Goal: Use online tool/utility: Utilize a website feature to perform a specific function

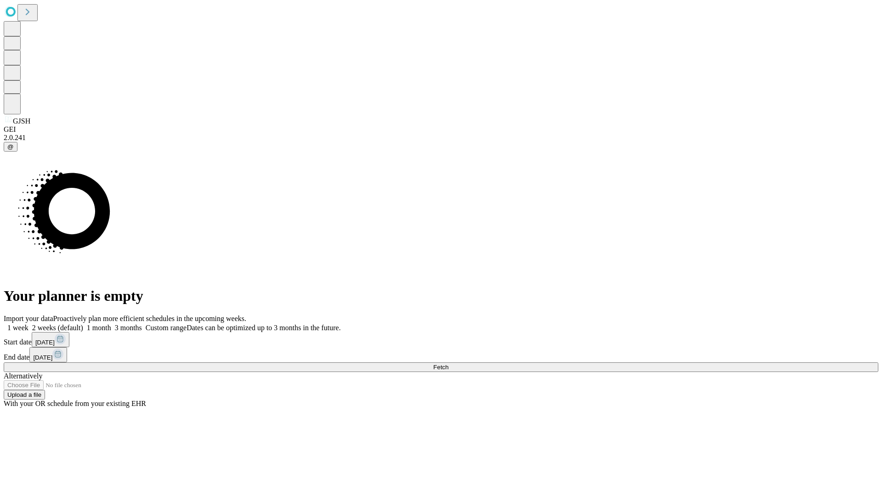
click at [449, 364] on span "Fetch" at bounding box center [440, 367] width 15 height 7
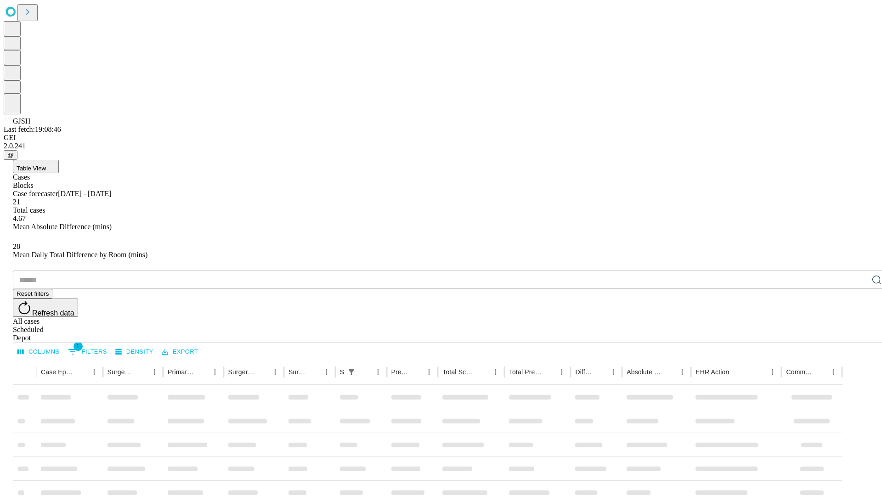
click at [46, 165] on span "Table View" at bounding box center [31, 168] width 29 height 7
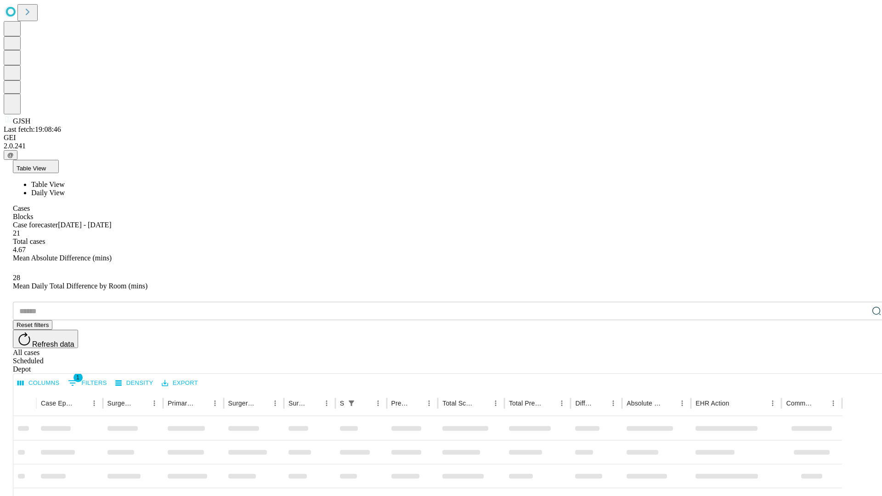
click at [65, 189] on span "Daily View" at bounding box center [48, 193] width 34 height 8
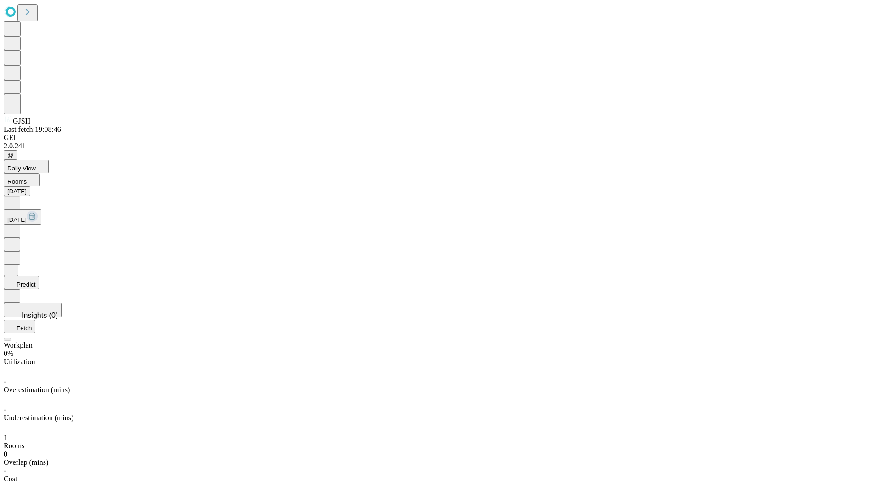
click at [39, 276] on button "Predict" at bounding box center [21, 282] width 35 height 13
